Goal: Use online tool/utility: Use online tool/utility

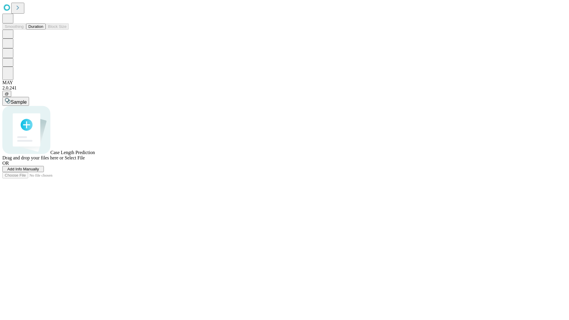
click at [43, 30] on button "Duration" at bounding box center [36, 26] width 20 height 6
click at [39, 171] on span "Add Info Manually" at bounding box center [23, 169] width 32 height 4
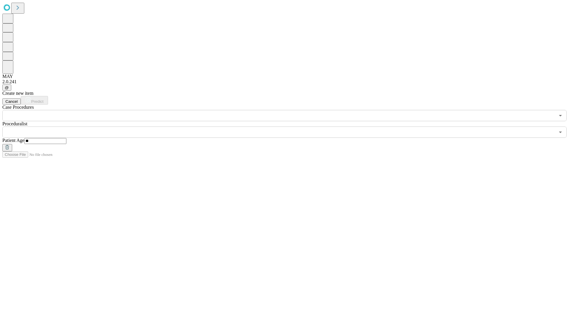
type input "**"
click at [289, 127] on input "text" at bounding box center [278, 132] width 553 height 11
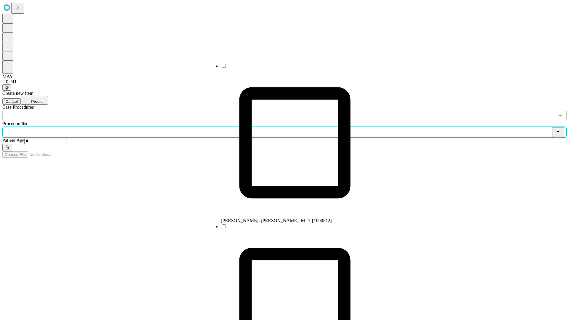
click at [289, 68] on li "[PERSON_NAME], [PERSON_NAME], M.D. [1000512]" at bounding box center [295, 143] width 148 height 161
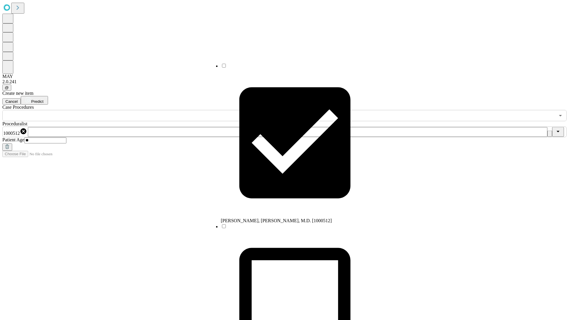
click at [124, 110] on input "text" at bounding box center [278, 115] width 553 height 11
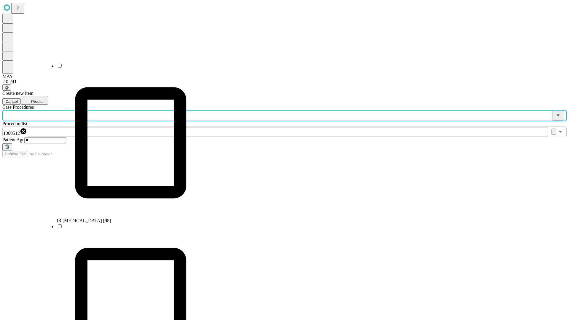
click at [125, 68] on li "IR [MEDICAL_DATA] [98]" at bounding box center [131, 143] width 148 height 161
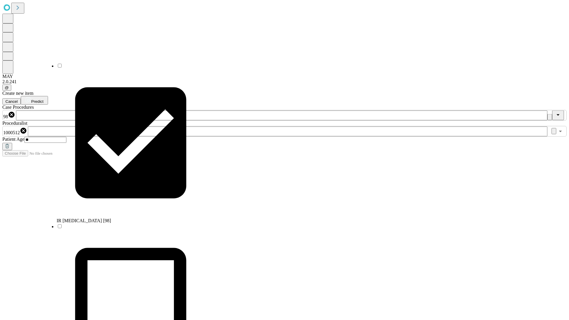
click at [43, 99] on span "Predict" at bounding box center [37, 101] width 12 height 4
